Goal: Check status: Check status

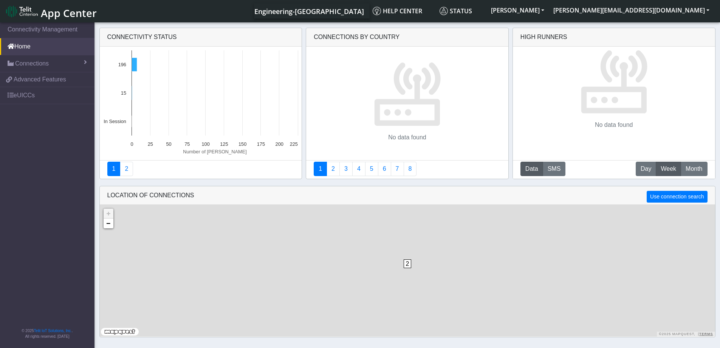
drag, startPoint x: 526, startPoint y: 137, endPoint x: 569, endPoint y: 313, distance: 182.2
click at [569, 313] on div "2 + − ©2025 MapQuest, | Terms" at bounding box center [408, 271] width 616 height 132
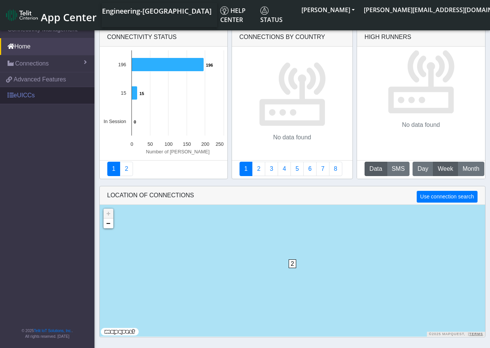
click at [47, 93] on link "eUICCs" at bounding box center [47, 95] width 95 height 17
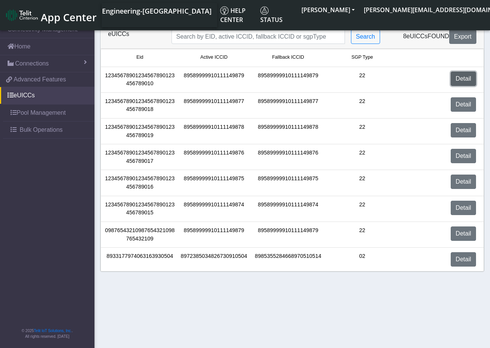
click at [451, 79] on link "Detail" at bounding box center [463, 78] width 25 height 14
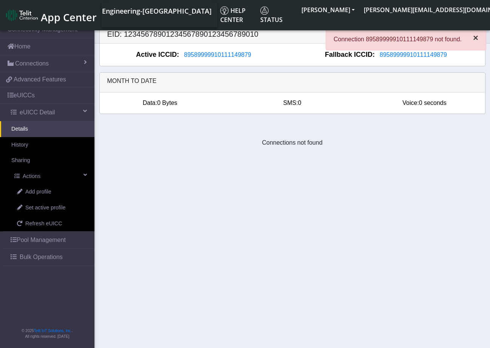
click at [475, 38] on span "×" at bounding box center [475, 38] width 5 height 10
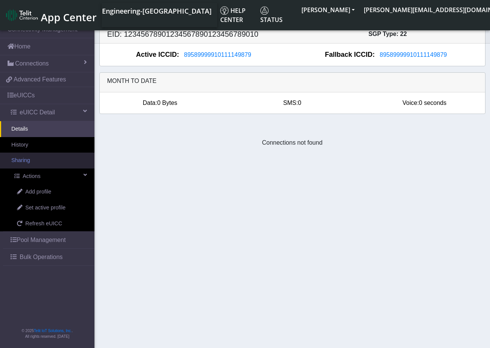
click at [50, 159] on link "Sharing" at bounding box center [47, 160] width 95 height 16
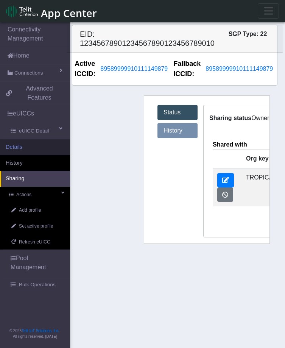
click at [29, 141] on link "Details" at bounding box center [35, 147] width 70 height 16
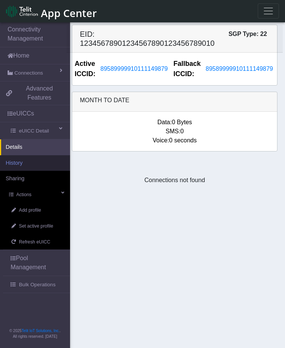
click at [24, 155] on link "History" at bounding box center [35, 163] width 70 height 16
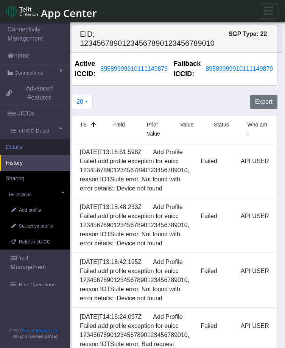
click at [34, 139] on link "Details" at bounding box center [35, 147] width 70 height 16
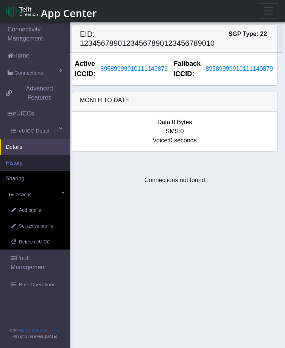
click at [34, 155] on link "History" at bounding box center [35, 163] width 70 height 16
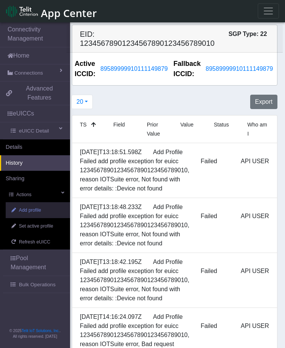
click at [35, 206] on span "Add profile" at bounding box center [30, 209] width 22 height 7
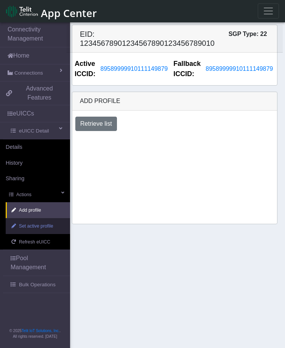
click at [41, 218] on link "Set active profile" at bounding box center [38, 226] width 64 height 16
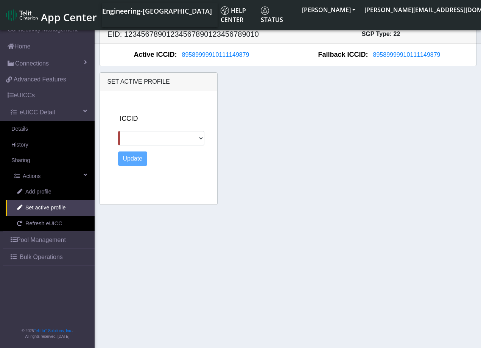
click at [418, 203] on div "Set active profile ICCID Update" at bounding box center [288, 138] width 388 height 132
click at [59, 134] on link "Details" at bounding box center [47, 129] width 95 height 16
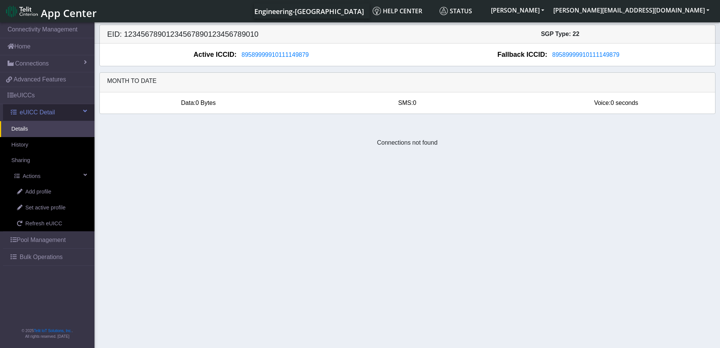
click at [47, 115] on span "eUICC Detail" at bounding box center [37, 112] width 35 height 9
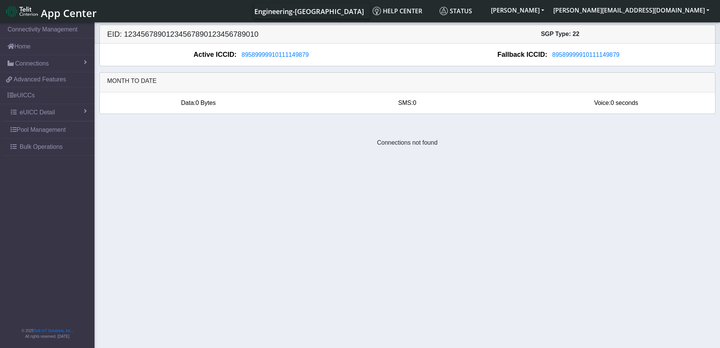
click at [208, 232] on section "Connectivity Management Home Connections List Map 7fdc835561536f5bc484f06805dc5…" at bounding box center [360, 185] width 720 height 329
drag, startPoint x: 449, startPoint y: 142, endPoint x: 344, endPoint y: 134, distance: 105.4
click at [344, 134] on div "Connections not found" at bounding box center [408, 142] width 628 height 45
click at [391, 168] on section "Connectivity Management Home Connections List Map 7fdc835561536f5bc484f06805dc5…" at bounding box center [360, 185] width 720 height 329
click at [287, 210] on section "Connectivity Management Home Connections List Map 7fdc835561536f5bc484f06805dc5…" at bounding box center [360, 185] width 720 height 329
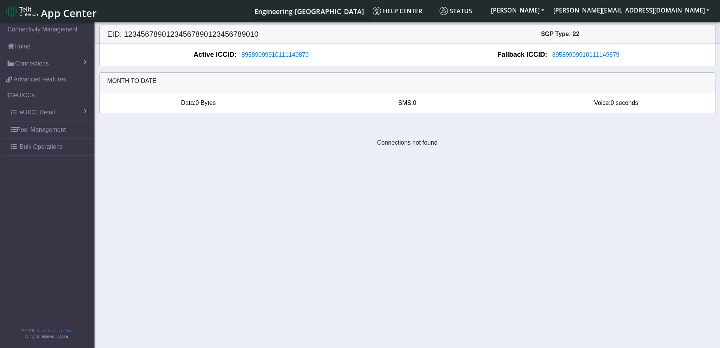
drag, startPoint x: 448, startPoint y: 145, endPoint x: 351, endPoint y: 138, distance: 98.2
click at [351, 138] on div "Connections not found" at bounding box center [408, 142] width 628 height 45
click at [290, 177] on section "Connectivity Management Home Connections List Map 7fdc835561536f5bc484f06805dc5…" at bounding box center [360, 185] width 720 height 329
click at [61, 105] on link "eUICC Detail" at bounding box center [49, 112] width 92 height 17
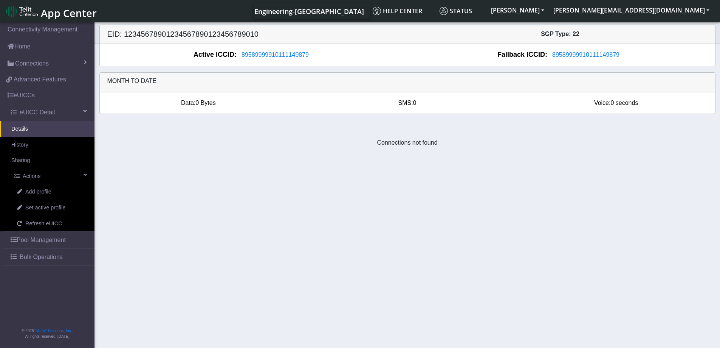
click at [47, 129] on link "Details" at bounding box center [47, 129] width 95 height 16
click at [68, 182] on link "Actions" at bounding box center [49, 176] width 92 height 16
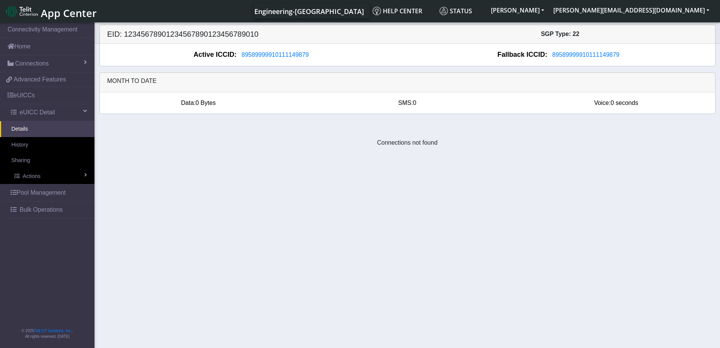
click at [408, 189] on section "Connectivity Management Home Connections List Map 7fdc835561536f5bc484f06805dc5…" at bounding box center [360, 185] width 720 height 329
click at [354, 178] on section "Connectivity Management Home Connections List Map 7fdc835561536f5bc484f06805dc5…" at bounding box center [360, 185] width 720 height 329
click at [39, 148] on link "History" at bounding box center [47, 145] width 95 height 16
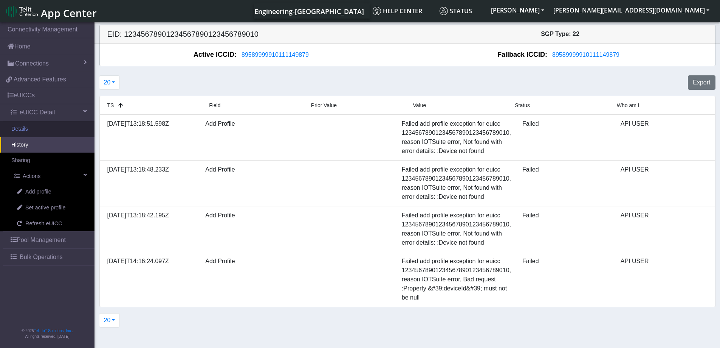
click at [43, 131] on link "Details" at bounding box center [47, 129] width 95 height 16
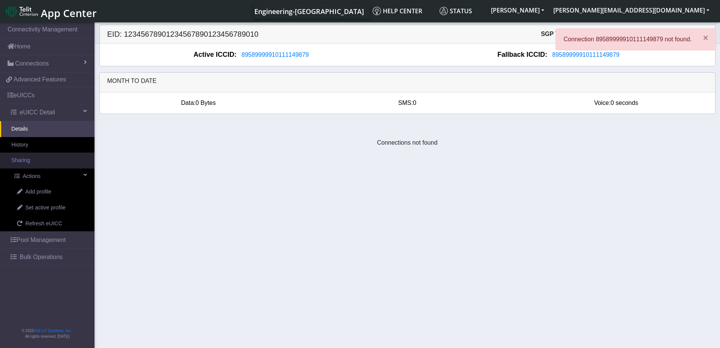
click at [31, 162] on link "Sharing" at bounding box center [47, 160] width 95 height 16
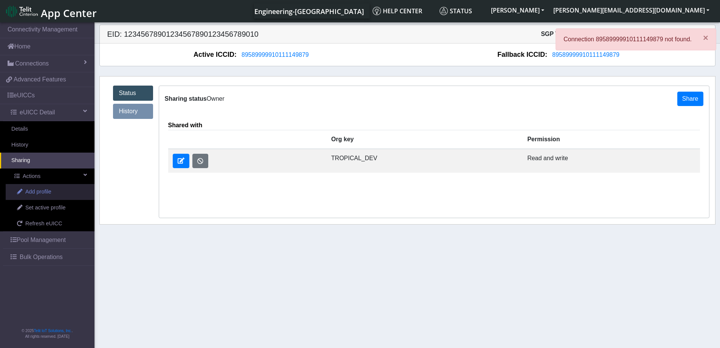
click at [46, 187] on link "Add profile" at bounding box center [50, 192] width 89 height 16
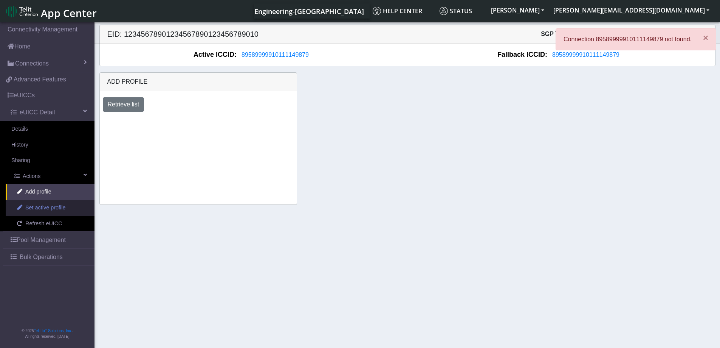
click at [48, 206] on span "Set active profile" at bounding box center [45, 207] width 40 height 8
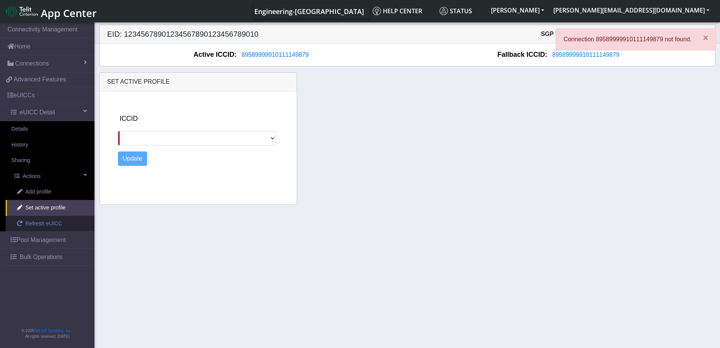
click at [54, 225] on span "Refresh eUICC" at bounding box center [43, 223] width 37 height 8
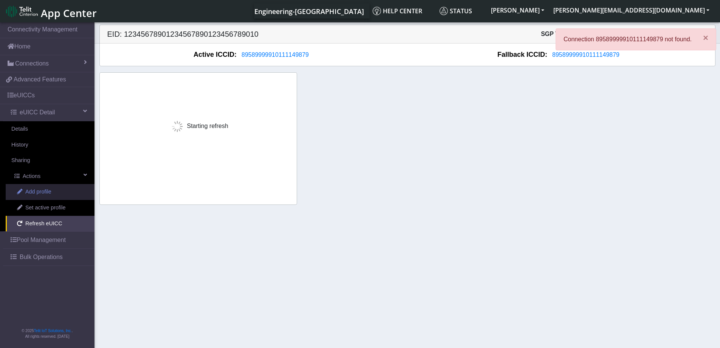
click at [56, 195] on link "Add profile" at bounding box center [50, 192] width 89 height 16
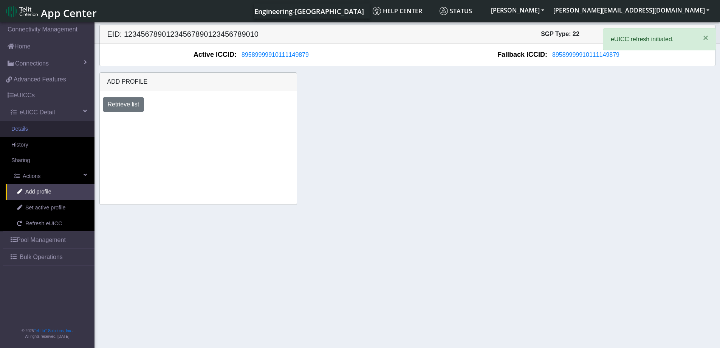
click at [56, 133] on link "Details" at bounding box center [47, 129] width 95 height 16
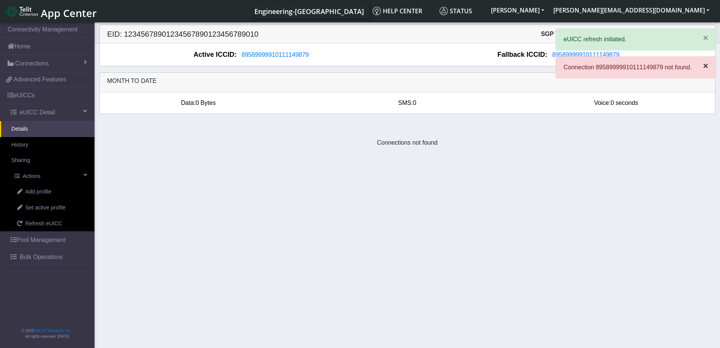
click at [706, 64] on span "×" at bounding box center [705, 66] width 5 height 10
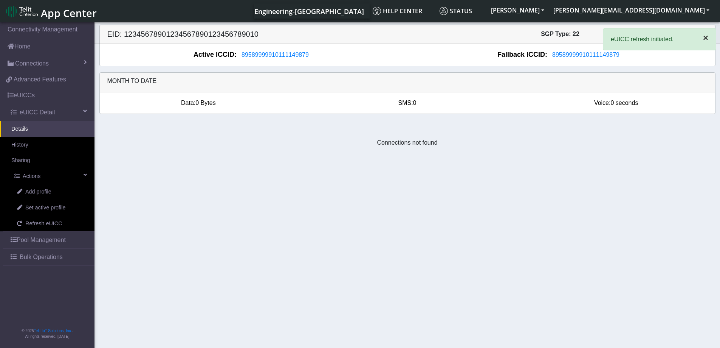
click at [708, 38] on span "×" at bounding box center [705, 38] width 5 height 10
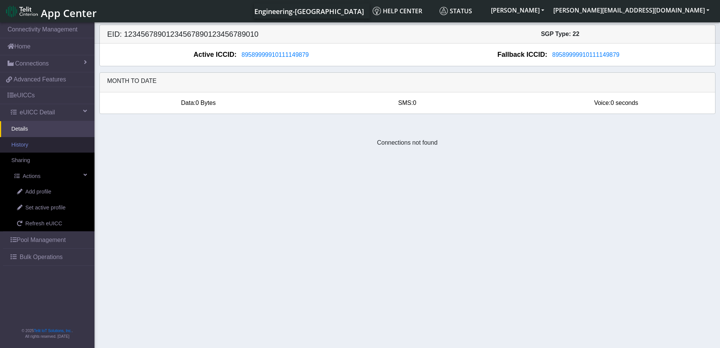
click at [39, 146] on link "History" at bounding box center [47, 145] width 95 height 16
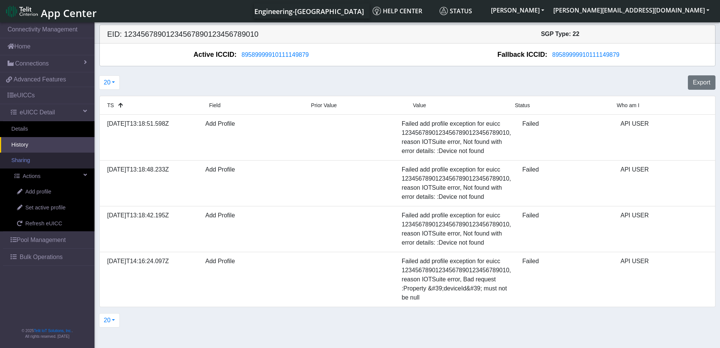
click at [53, 156] on link "Sharing" at bounding box center [47, 160] width 95 height 16
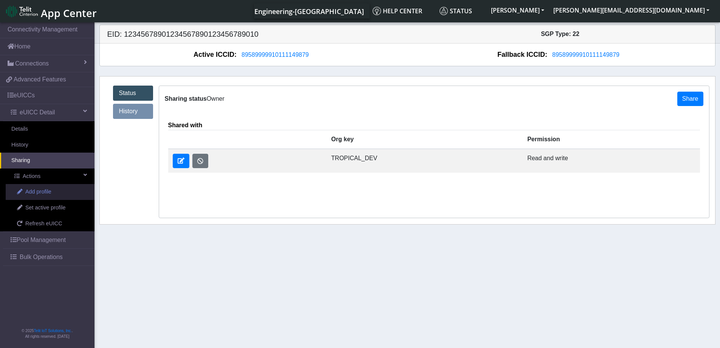
click at [63, 195] on link "Add profile" at bounding box center [50, 192] width 89 height 16
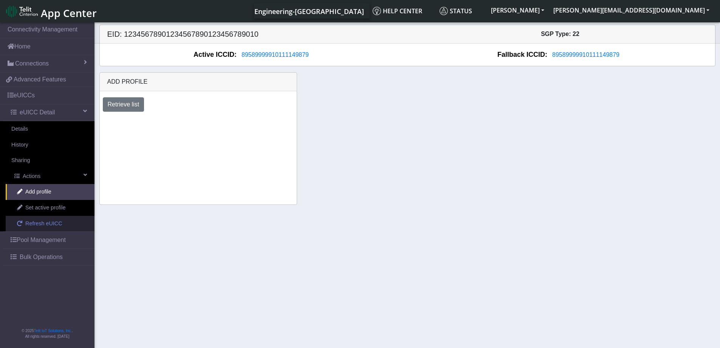
click at [61, 227] on link "Refresh eUICC" at bounding box center [50, 224] width 89 height 16
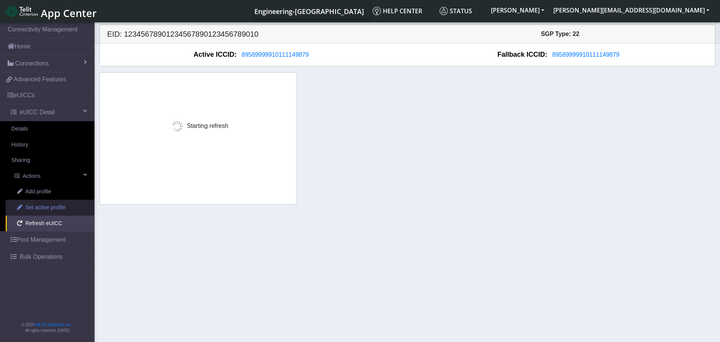
click at [61, 213] on link "Set active profile" at bounding box center [50, 208] width 89 height 16
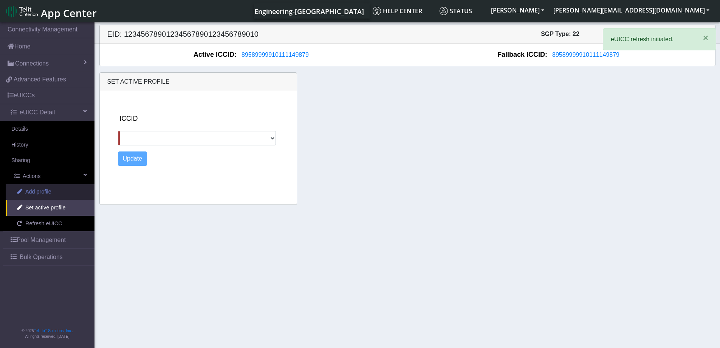
click at [55, 192] on link "Add profile" at bounding box center [50, 192] width 89 height 16
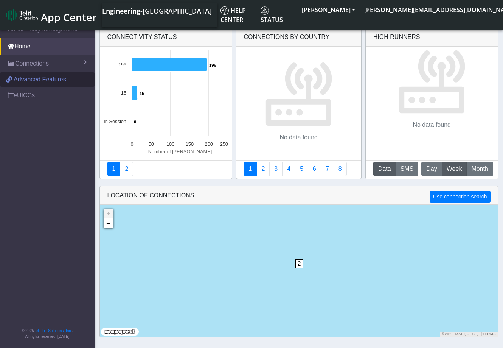
click at [11, 79] on span at bounding box center [9, 79] width 6 height 6
click at [19, 96] on link "eUICCs" at bounding box center [47, 95] width 95 height 17
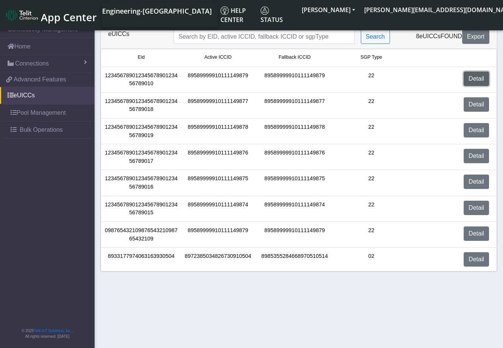
click at [478, 73] on link "Detail" at bounding box center [476, 78] width 25 height 14
click at [478, 256] on link "Detail" at bounding box center [476, 259] width 25 height 14
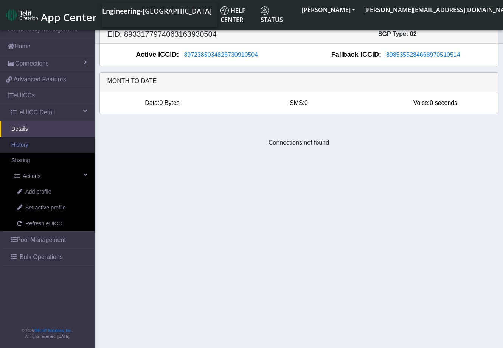
click at [30, 146] on link "History" at bounding box center [47, 145] width 95 height 16
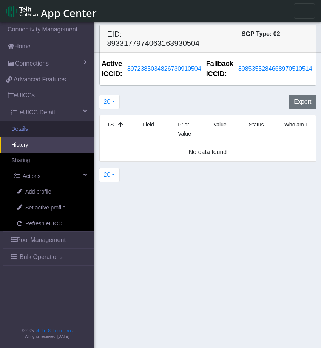
click at [48, 132] on link "Details" at bounding box center [47, 129] width 95 height 16
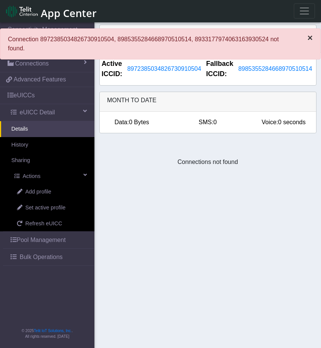
click at [309, 37] on span "×" at bounding box center [310, 38] width 5 height 10
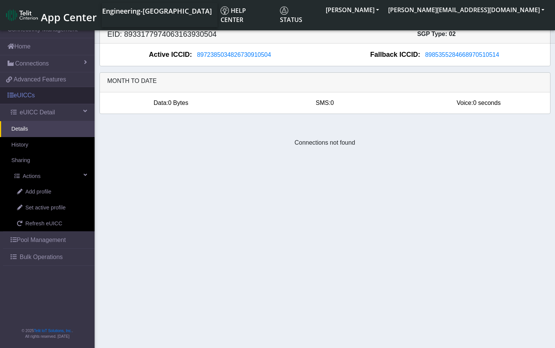
click at [36, 95] on link "eUICCs" at bounding box center [47, 95] width 95 height 17
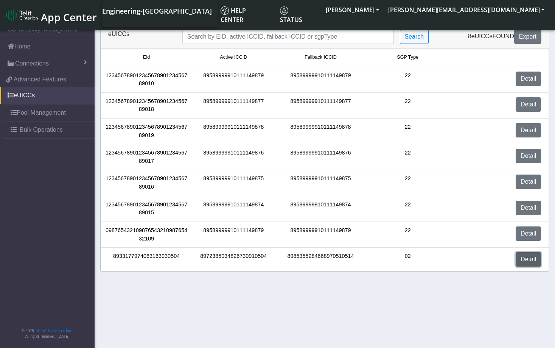
click at [525, 258] on link "Detail" at bounding box center [527, 259] width 25 height 14
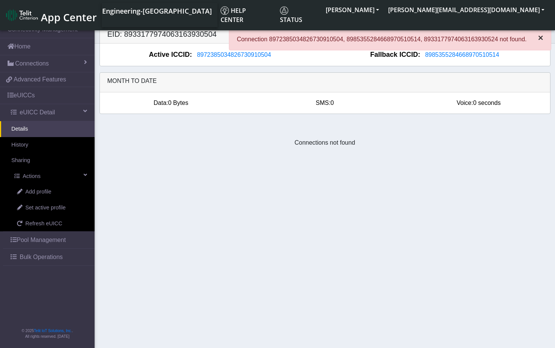
click at [545, 36] on button "×" at bounding box center [540, 38] width 20 height 18
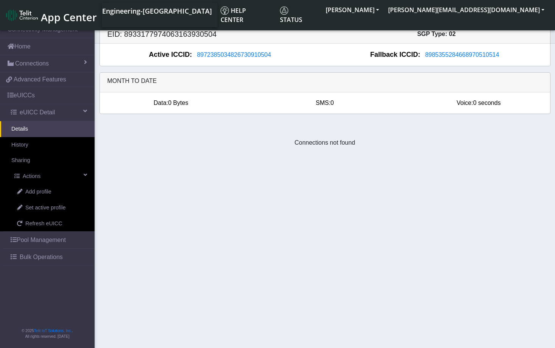
click at [360, 223] on section "Connectivity Management Home Connections List Map 7fdc835561536f5bc484f06805dc5…" at bounding box center [277, 185] width 555 height 329
click at [46, 113] on span "eUICC Detail" at bounding box center [37, 112] width 35 height 9
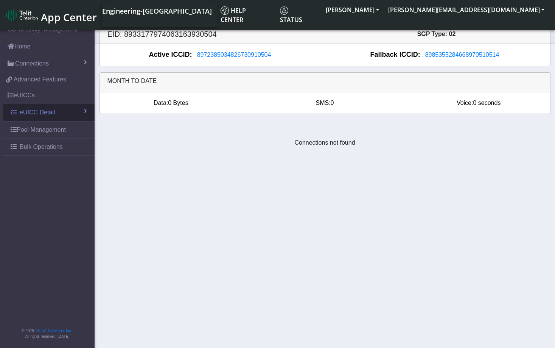
click at [46, 113] on span "eUICC Detail" at bounding box center [37, 112] width 35 height 9
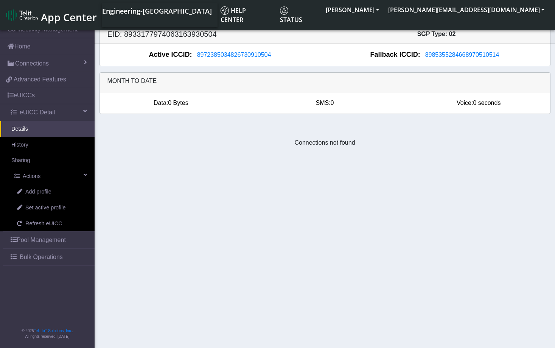
click at [44, 127] on link "Details" at bounding box center [47, 129] width 95 height 16
